Goal: Information Seeking & Learning: Understand process/instructions

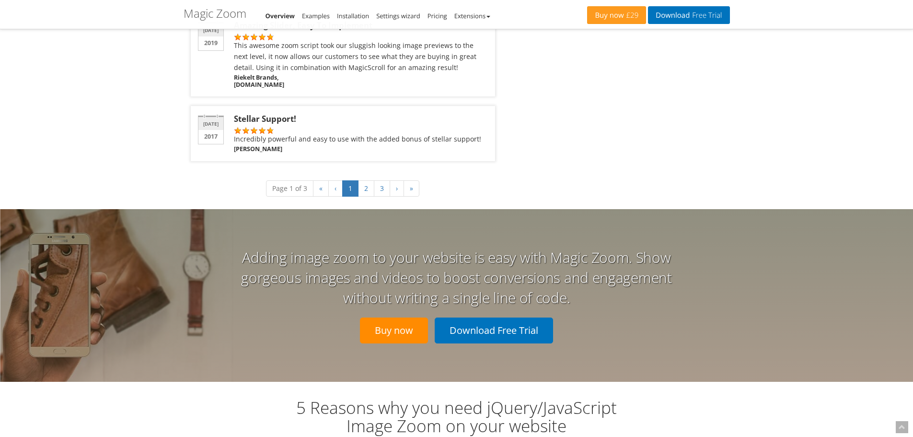
scroll to position [1598, 0]
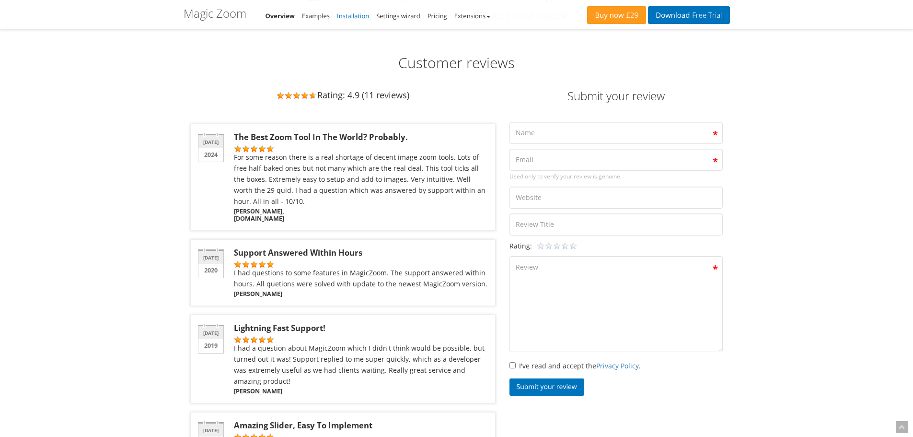
click at [347, 17] on link "Installation" at bounding box center [353, 16] width 32 height 9
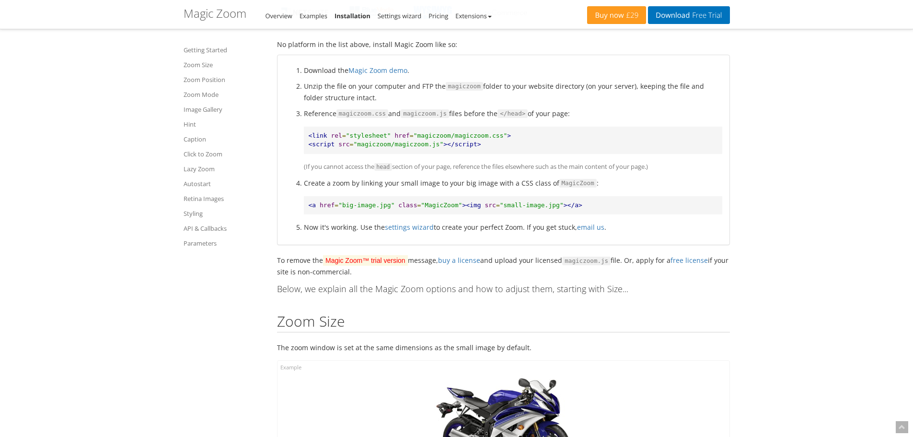
scroll to position [399, 0]
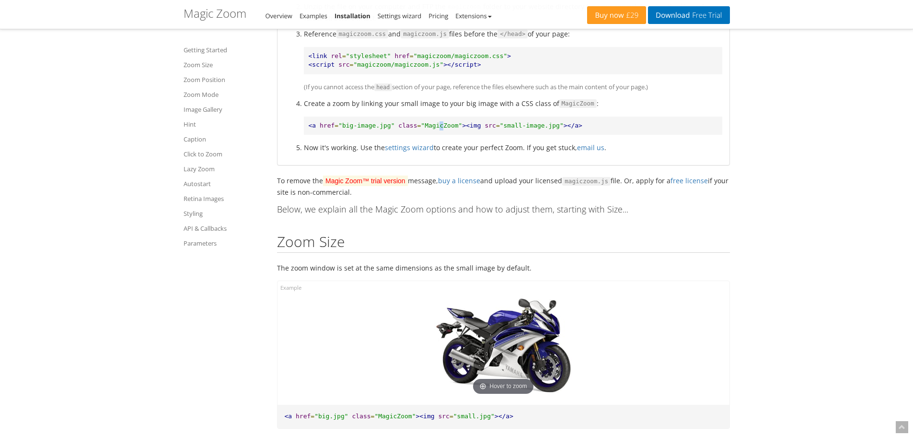
click at [430, 124] on span ""MagicZoom"" at bounding box center [441, 125] width 41 height 7
drag, startPoint x: 430, startPoint y: 124, endPoint x: 435, endPoint y: 124, distance: 4.8
click at [430, 123] on span ""MagicZoom"" at bounding box center [441, 125] width 41 height 7
click at [429, 122] on span ""MagicZoom"" at bounding box center [441, 125] width 41 height 7
click at [430, 122] on span ""MagicZoom"" at bounding box center [441, 125] width 41 height 7
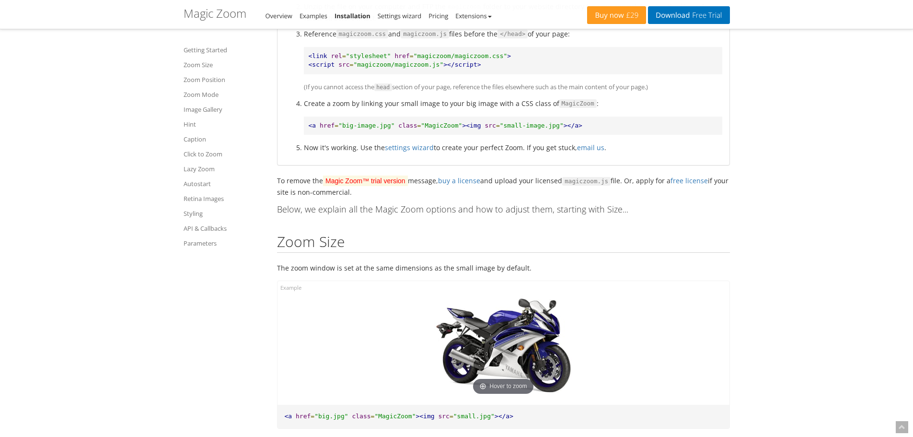
drag, startPoint x: 780, startPoint y: 137, endPoint x: 783, endPoint y: 143, distance: 6.4
